Goal: Book appointment/travel/reservation

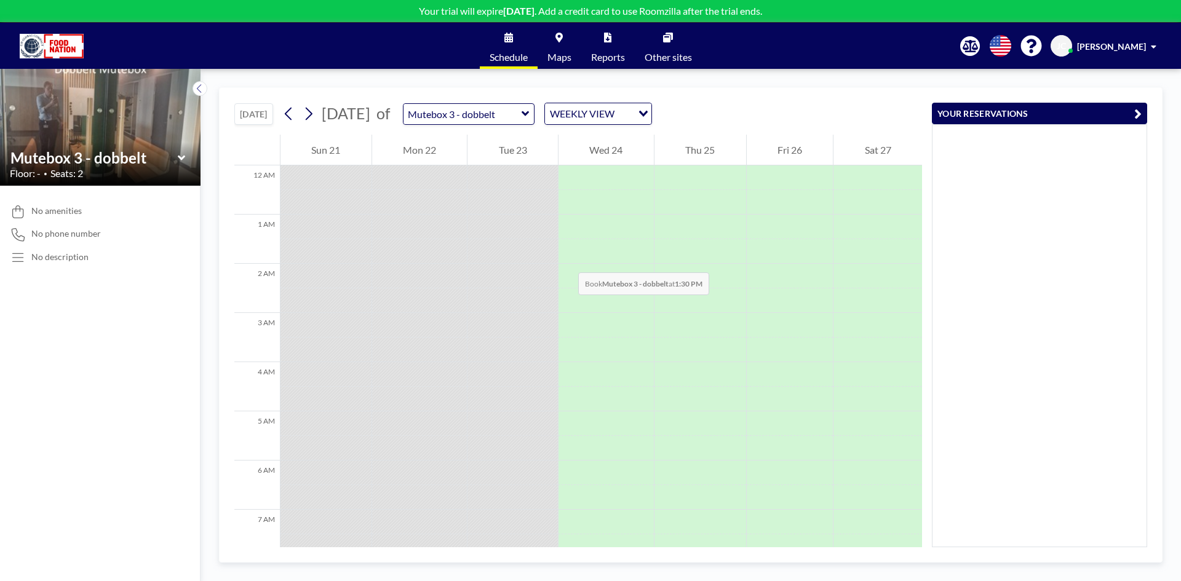
scroll to position [578, 0]
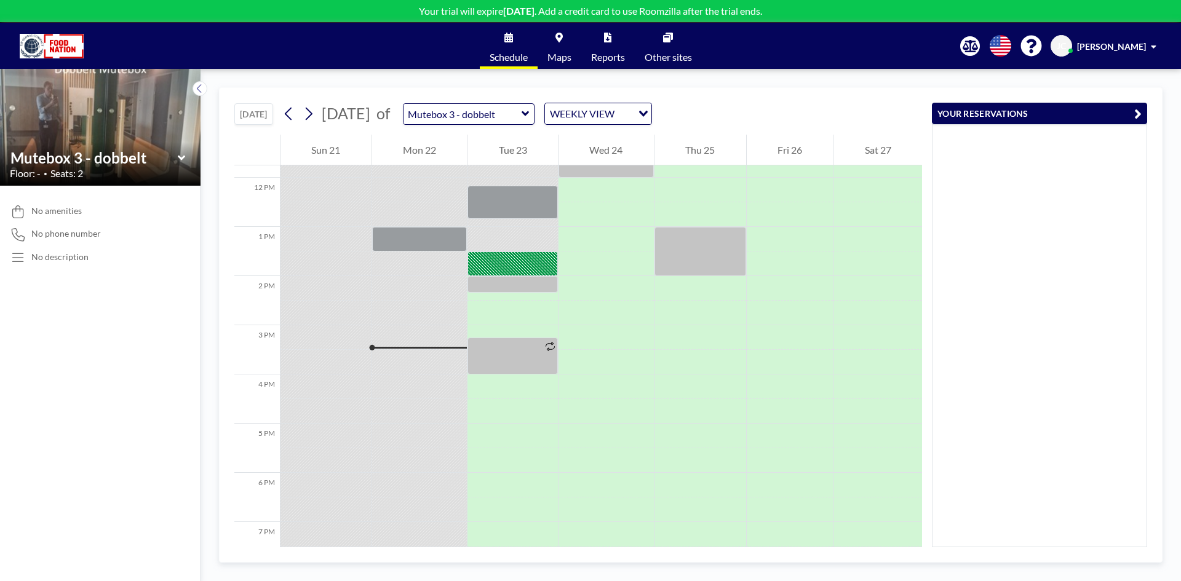
click at [182, 159] on icon at bounding box center [180, 157] width 7 height 5
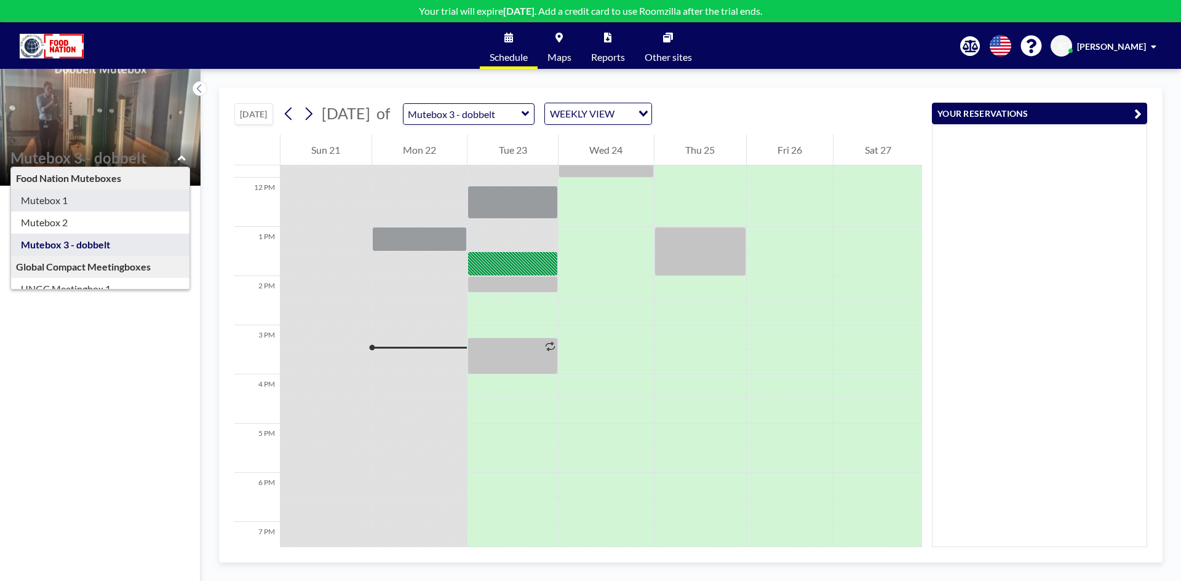
type input "Mutebox 1"
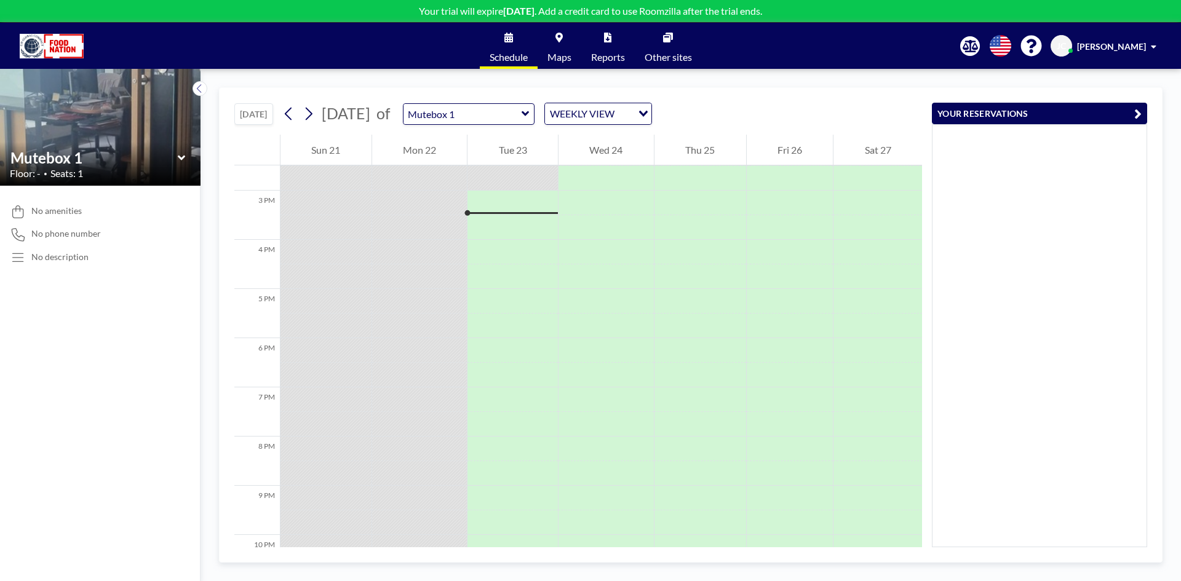
scroll to position [714, 0]
click at [178, 158] on icon at bounding box center [182, 158] width 8 height 12
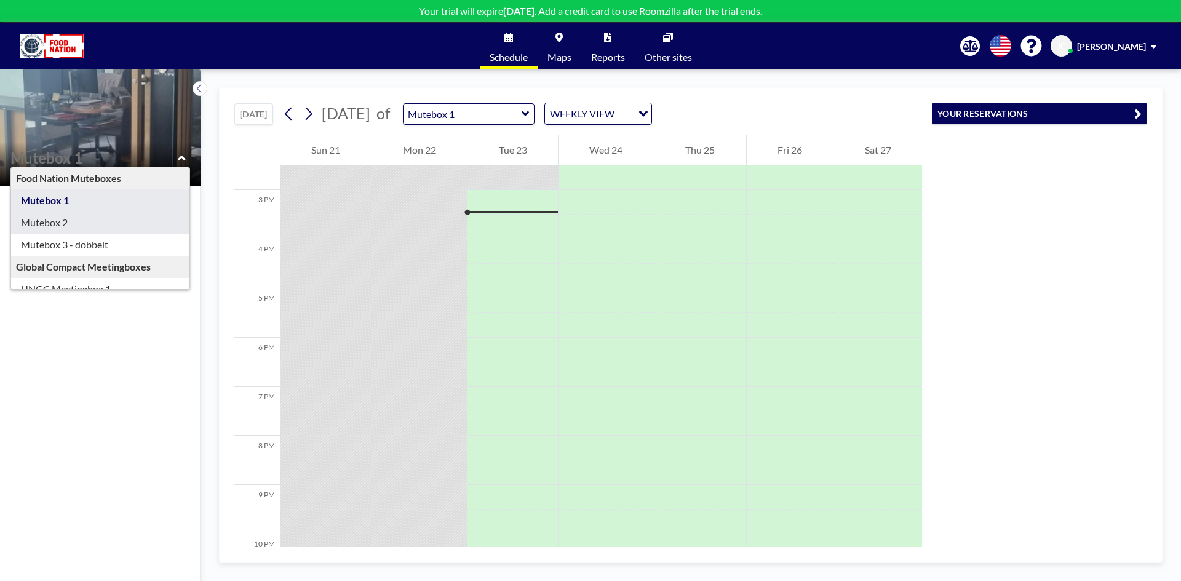
type input "Mutebox 2"
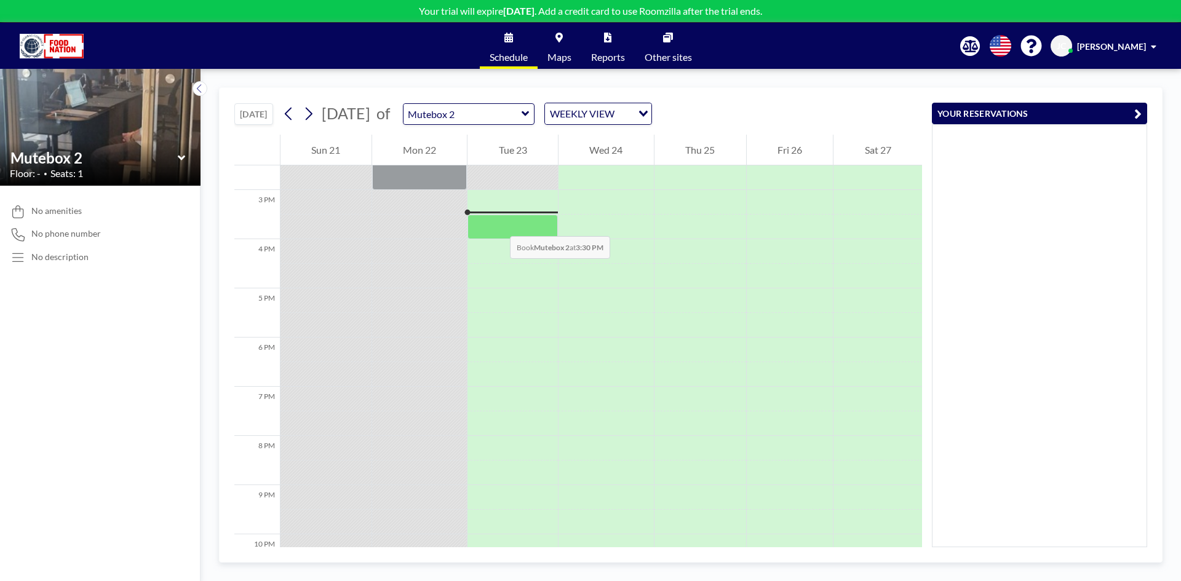
click at [498, 224] on div at bounding box center [513, 227] width 90 height 25
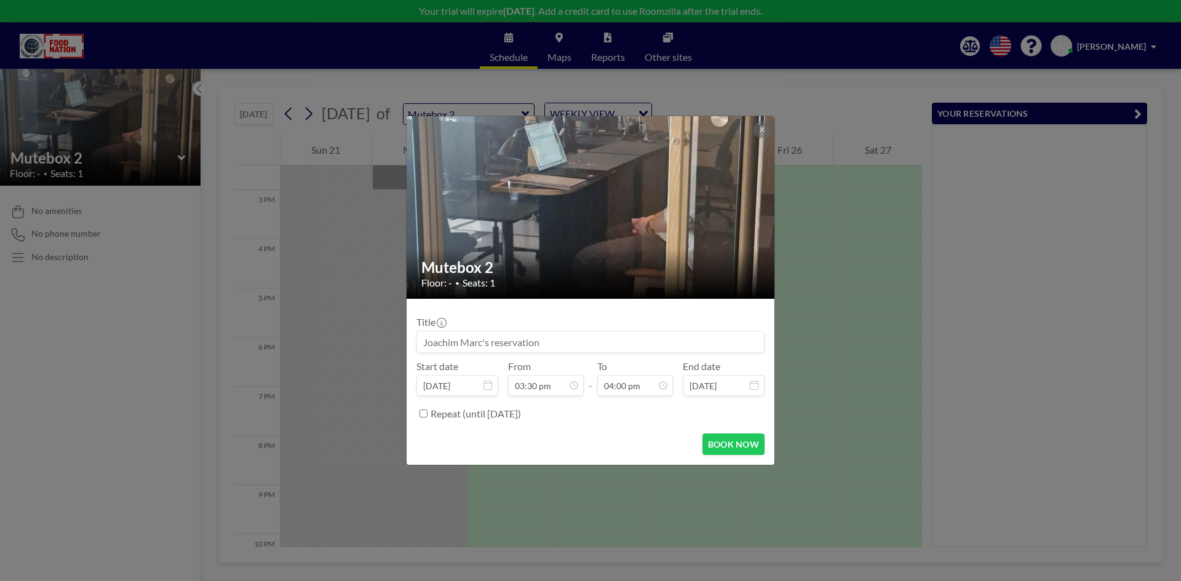
scroll to position [701, 0]
click at [744, 445] on button "BOOK NOW" at bounding box center [734, 445] width 62 height 22
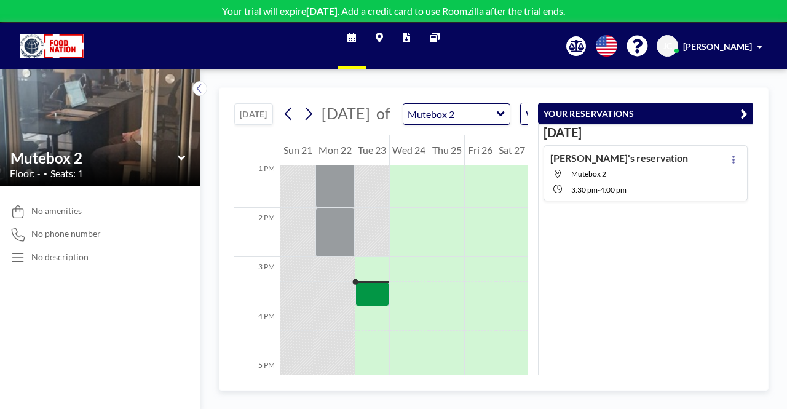
scroll to position [650, 0]
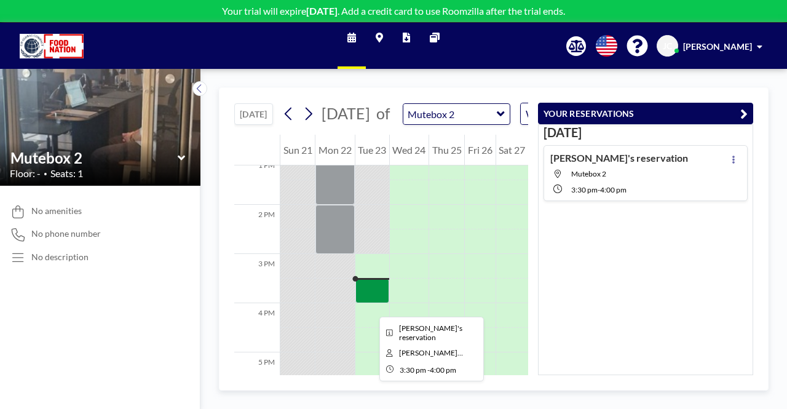
click at [370, 303] on div at bounding box center [373, 291] width 34 height 25
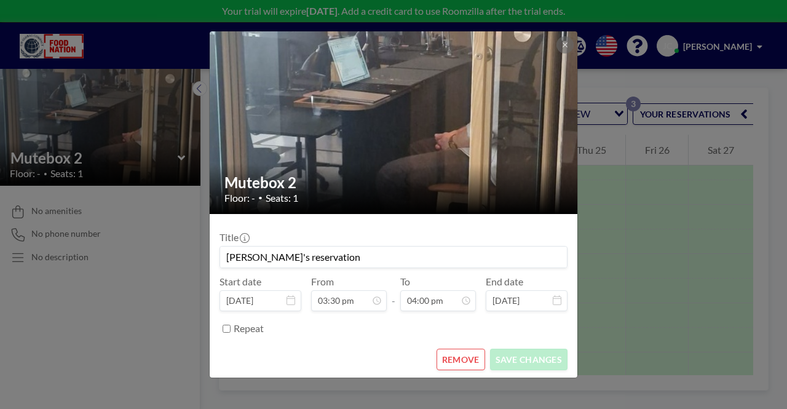
click at [459, 359] on button "REMOVE" at bounding box center [461, 360] width 49 height 22
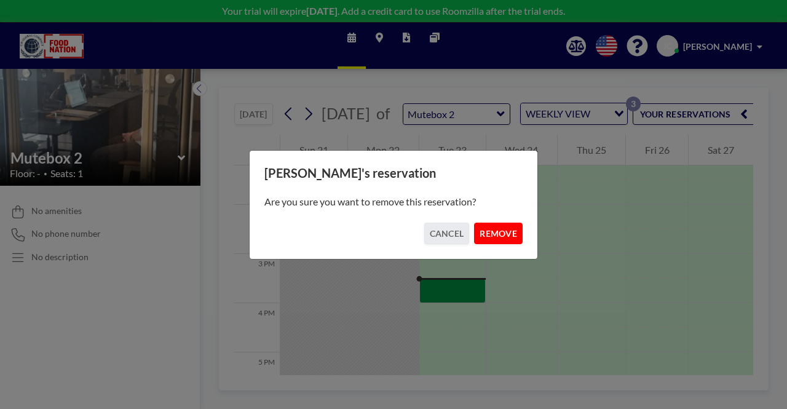
click at [502, 232] on button "REMOVE" at bounding box center [498, 234] width 49 height 22
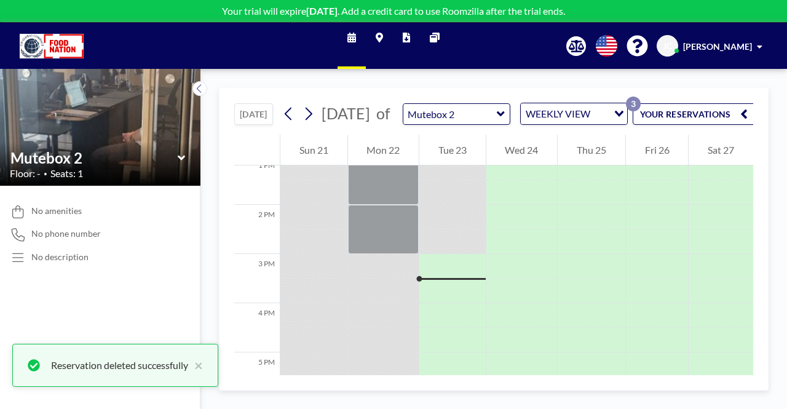
click at [182, 159] on icon at bounding box center [182, 158] width 8 height 12
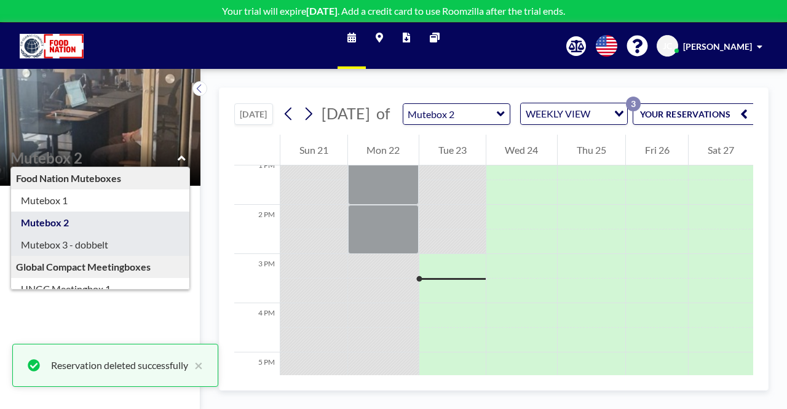
type input "Mutebox 3 - dobbelt"
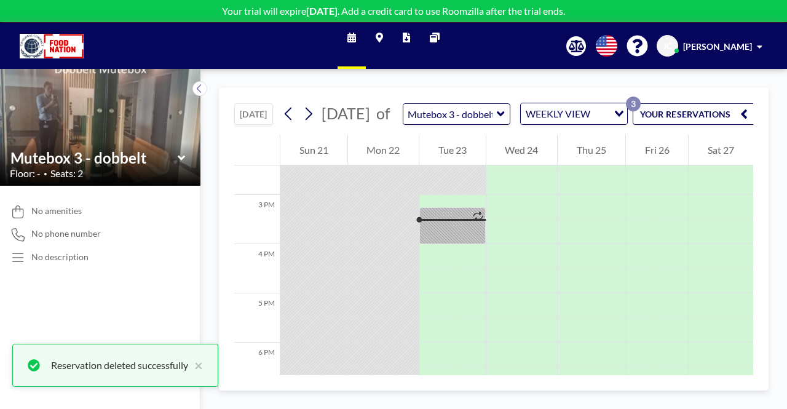
scroll to position [714, 0]
